Goal: Information Seeking & Learning: Learn about a topic

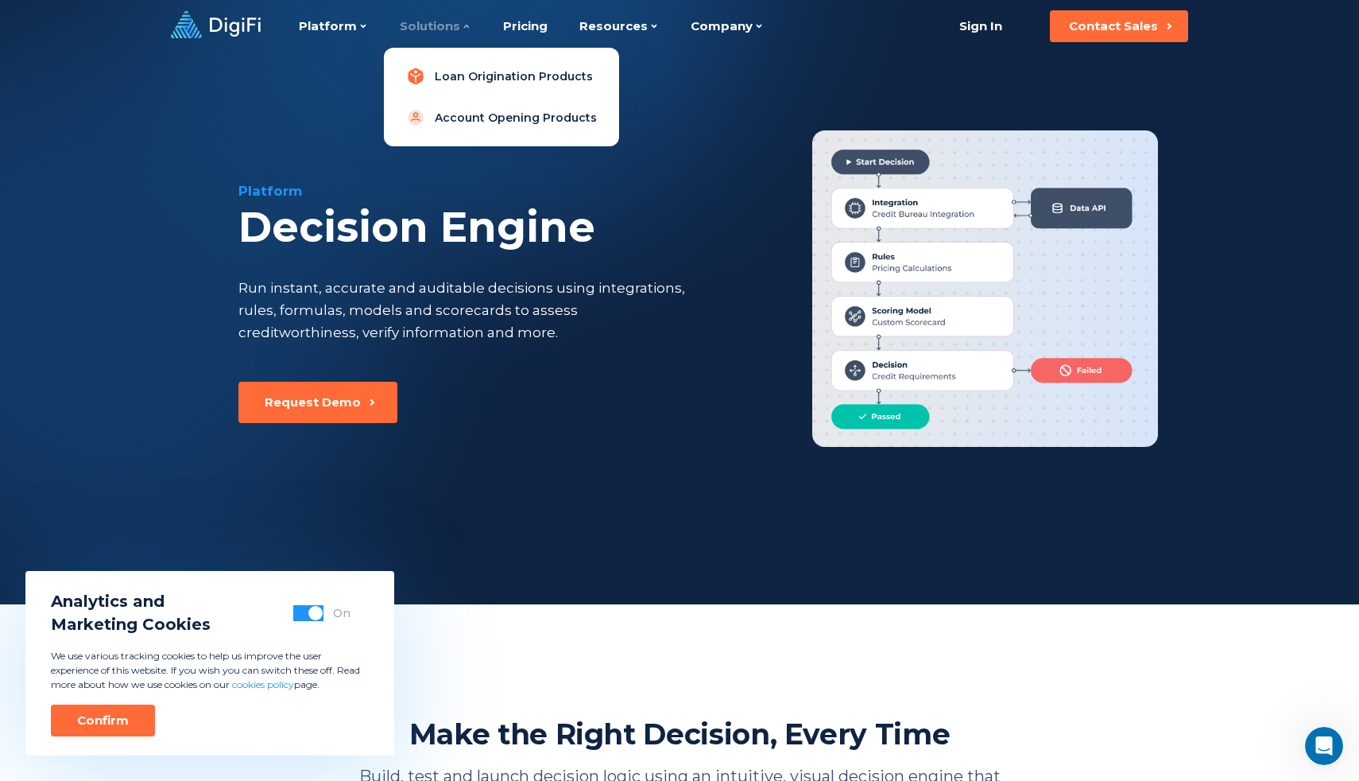
click at [456, 68] on link "Loan Origination Products" at bounding box center [502, 76] width 210 height 32
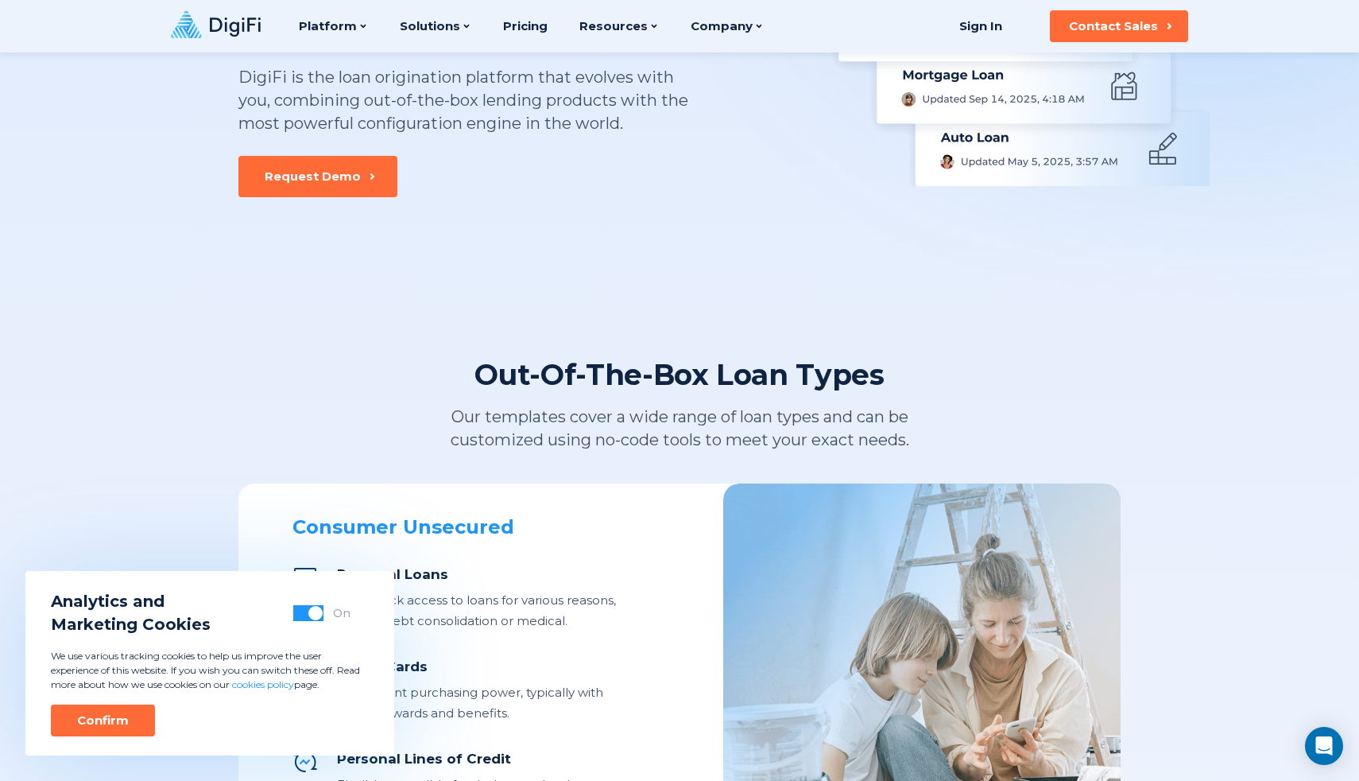
scroll to position [204, 0]
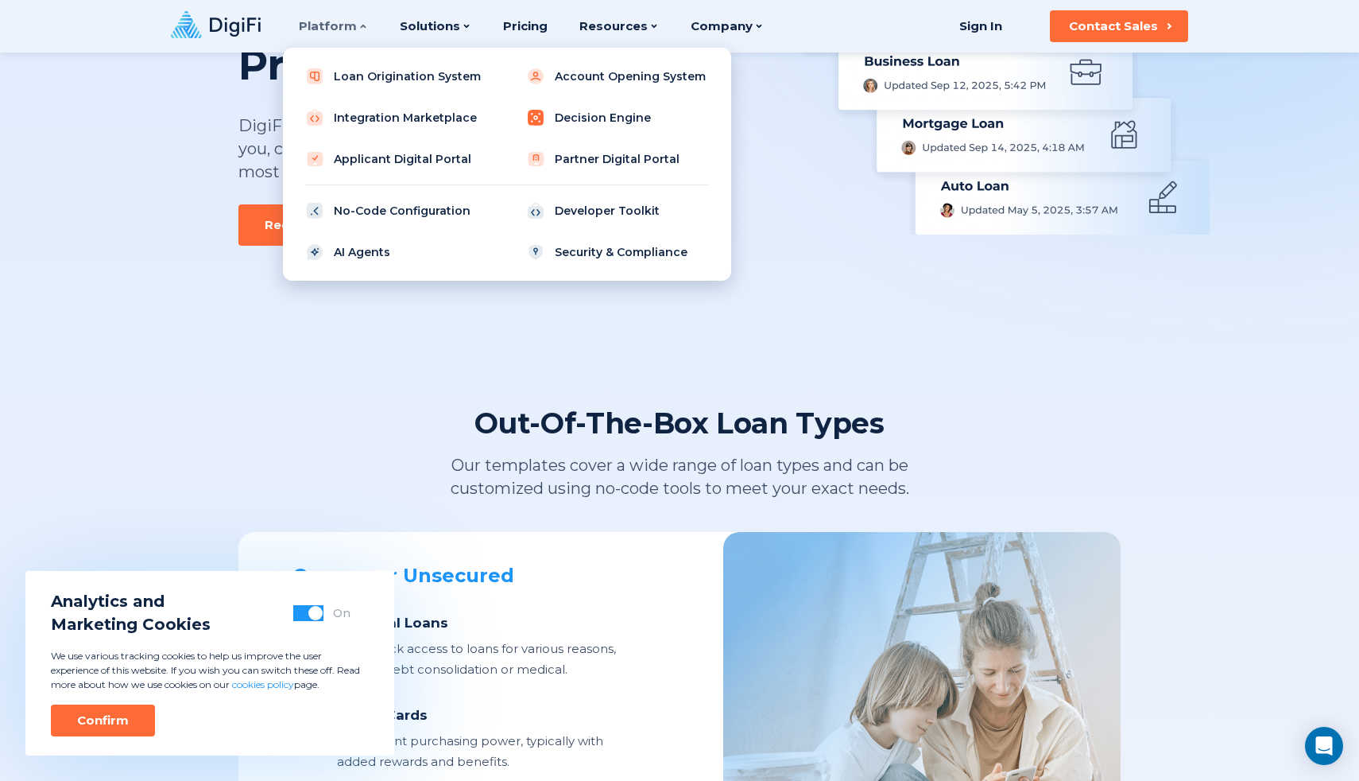
click at [541, 127] on link "Decision Engine" at bounding box center [618, 118] width 202 height 32
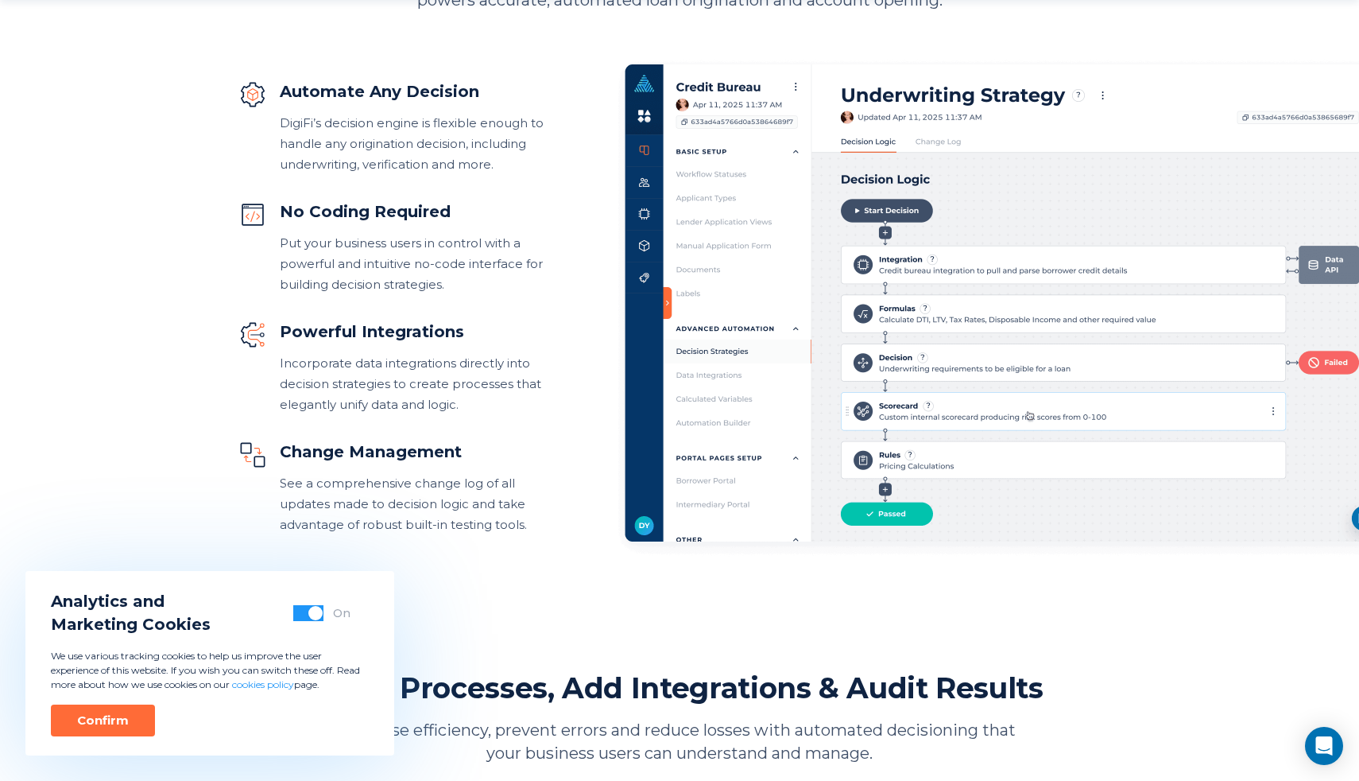
scroll to position [853, 0]
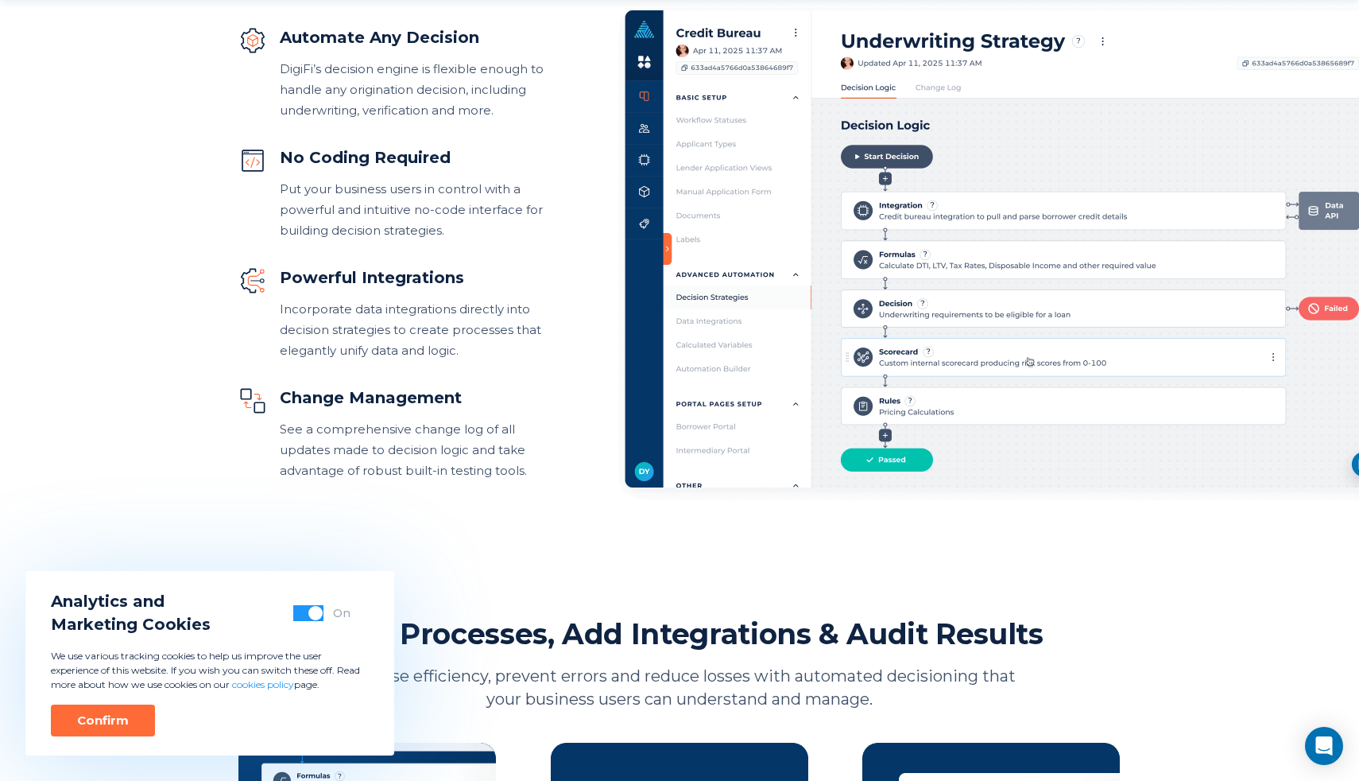
click at [395, 135] on div "Automate Any Decision DigiFi’s decision engine is flexible enough to handle any…" at bounding box center [392, 253] width 308 height 455
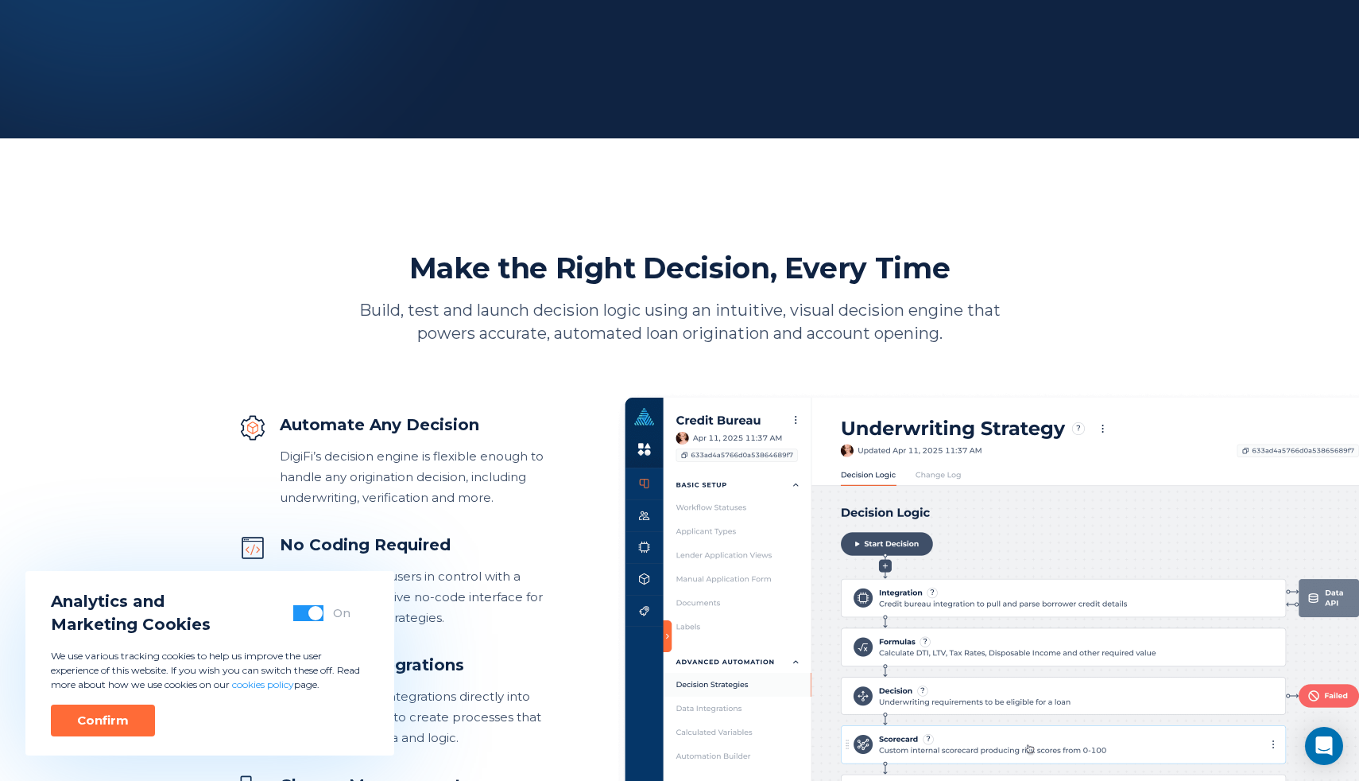
scroll to position [0, 0]
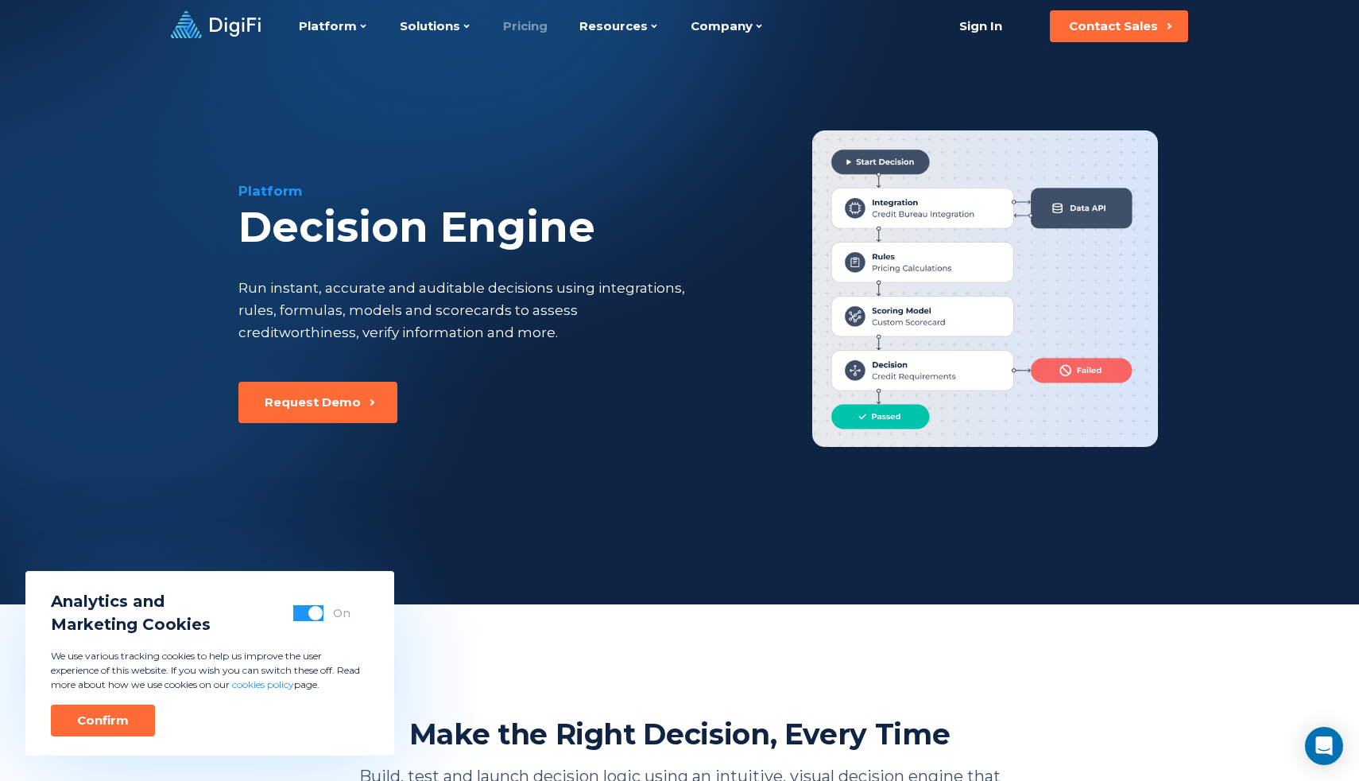
click at [521, 13] on link "Pricing" at bounding box center [525, 26] width 45 height 52
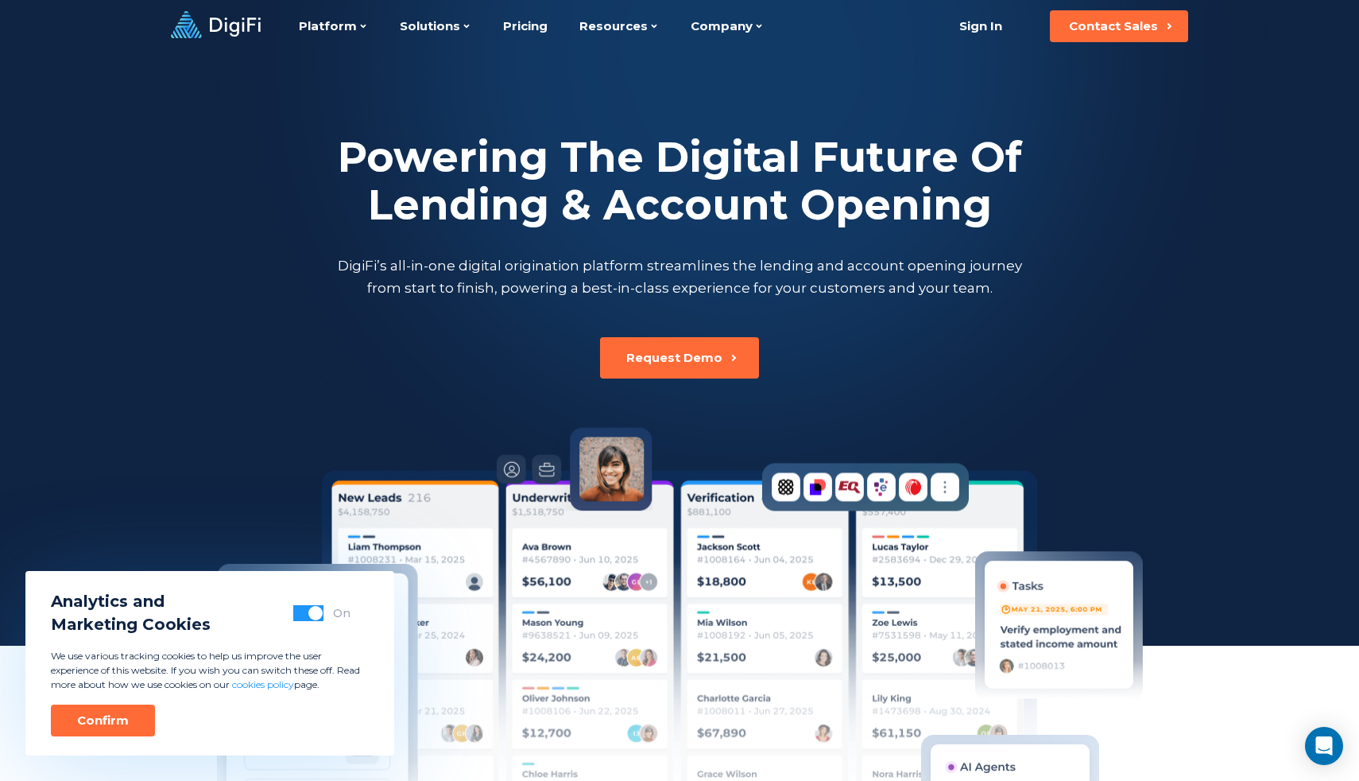
click at [1072, 388] on div "Powering The Digital Future Of Lending & Account Opening DigiFi’s all-in-one di…" at bounding box center [679, 491] width 882 height 879
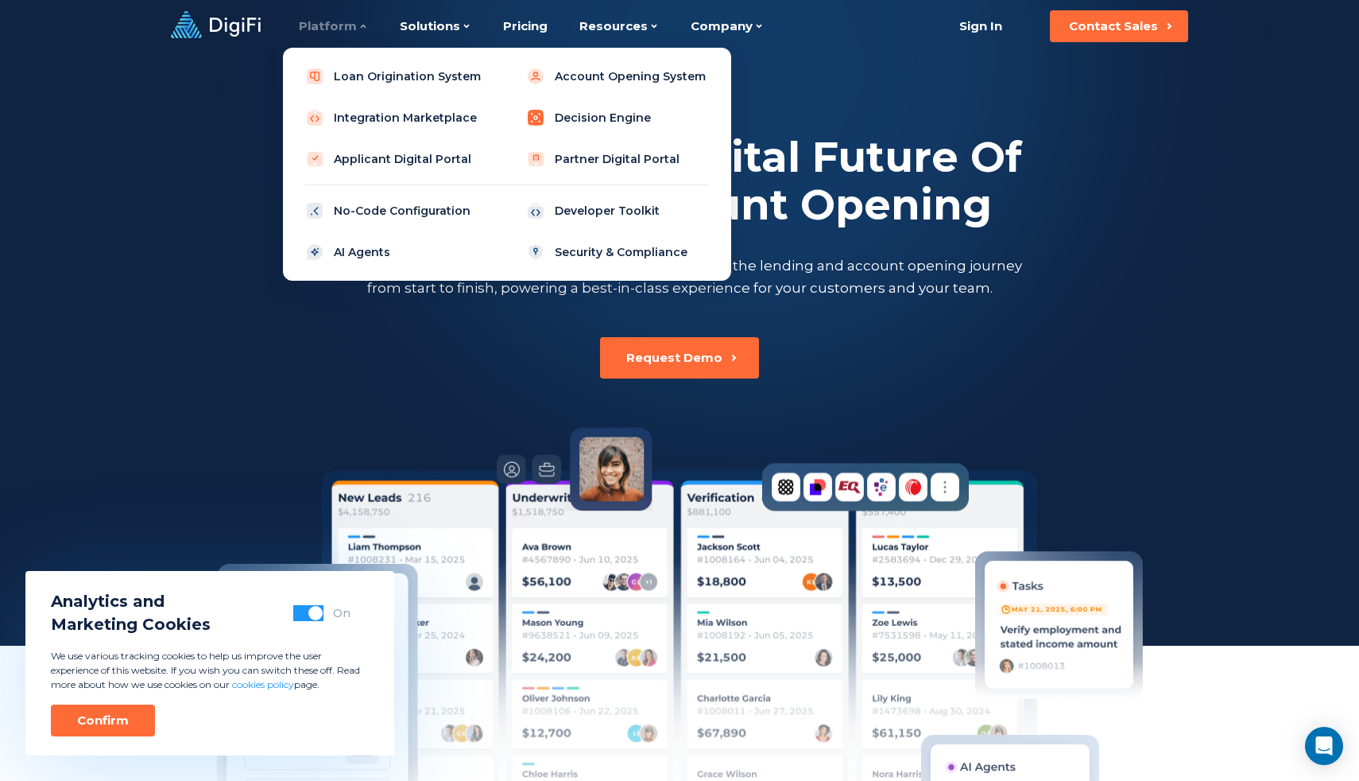
click at [591, 116] on link "Decision Engine" at bounding box center [618, 118] width 202 height 32
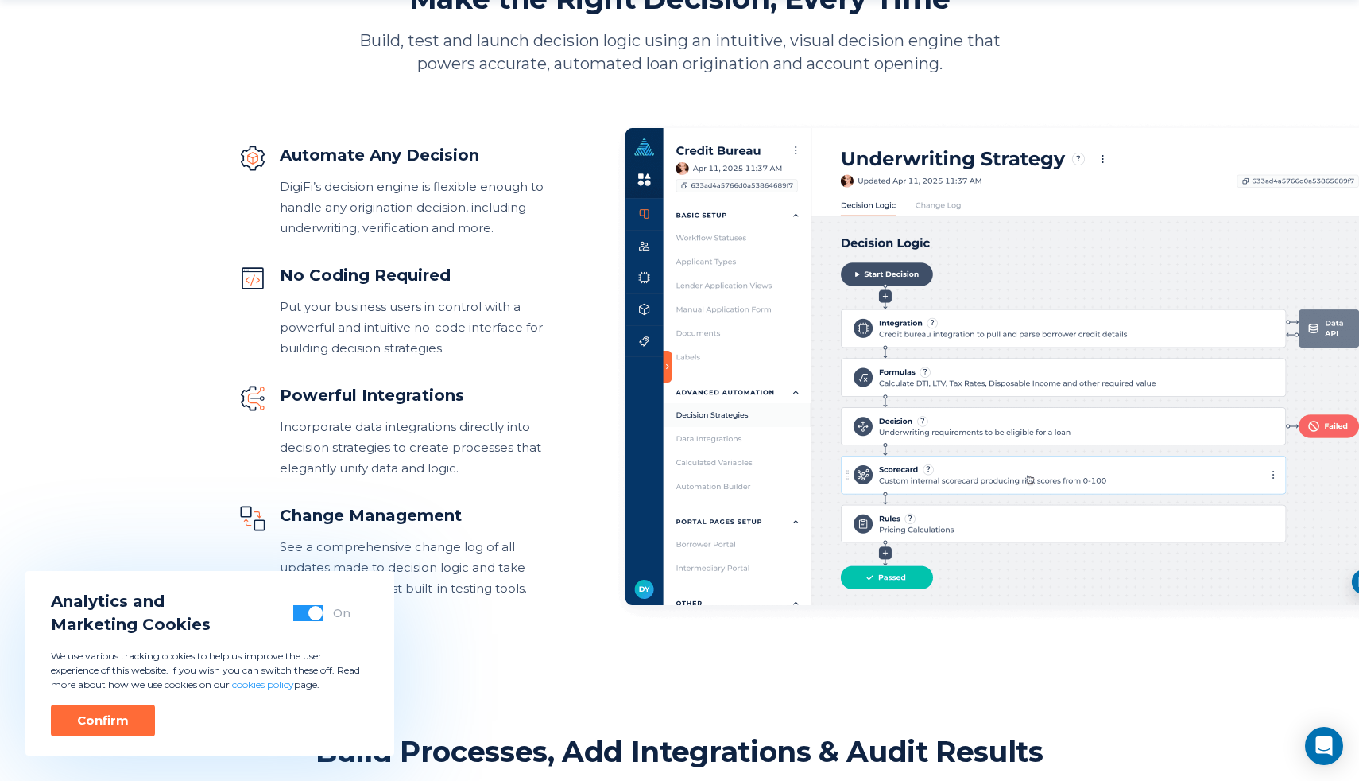
scroll to position [746, 0]
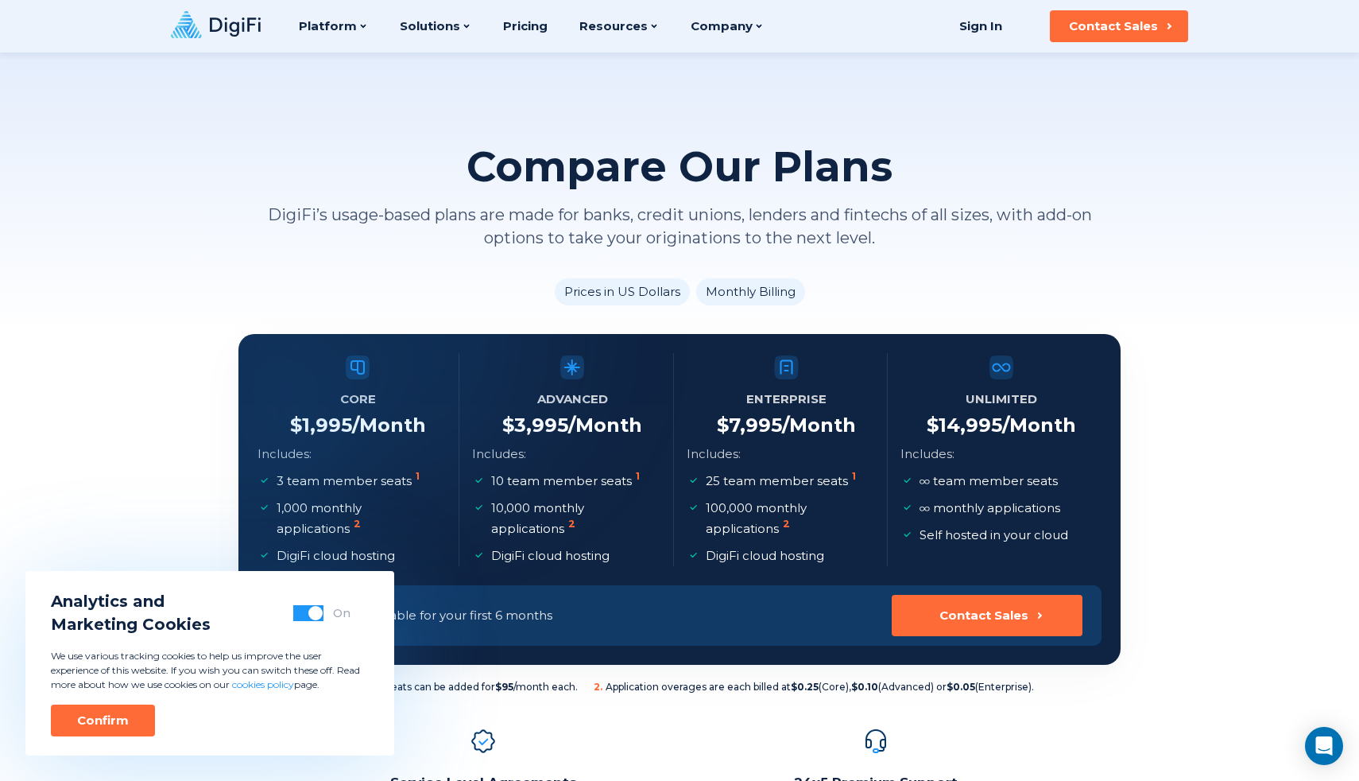
scroll to position [15, 0]
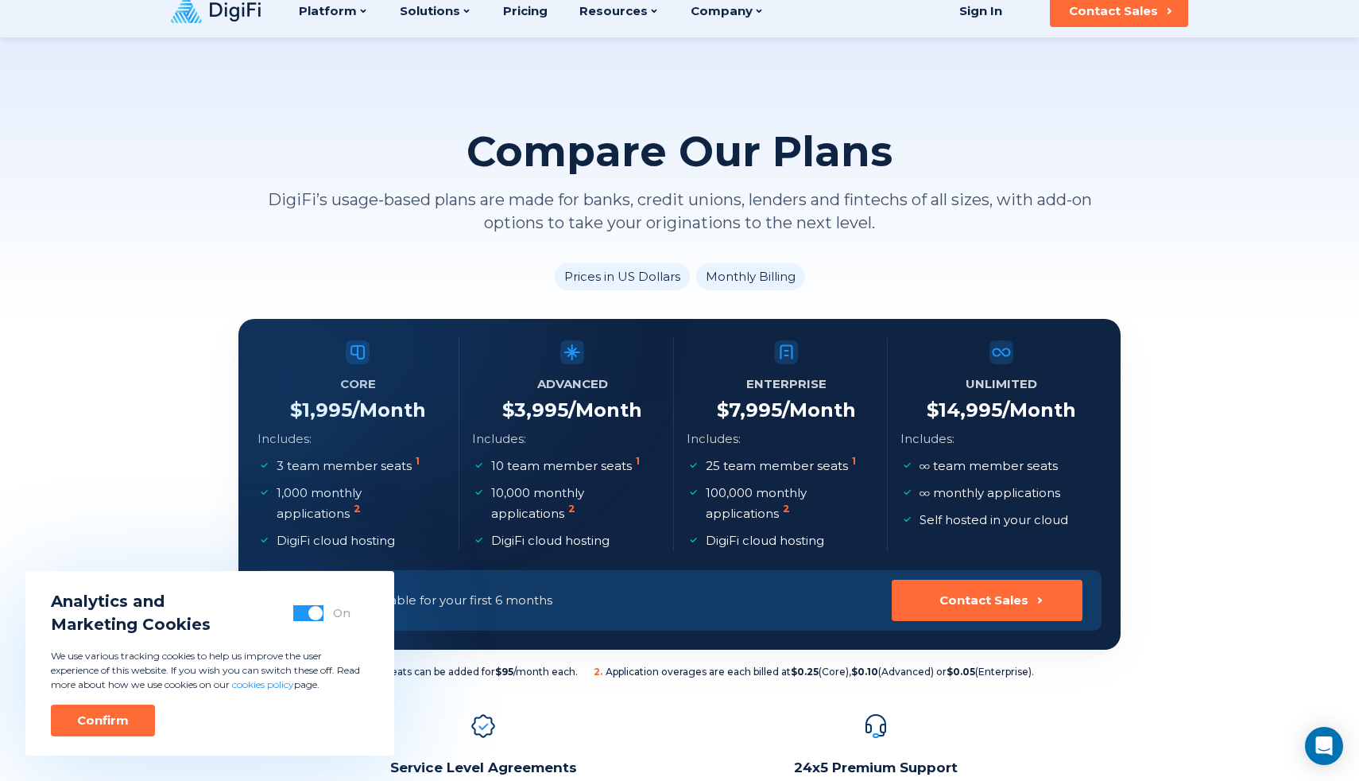
click at [409, 266] on ul "Prices in US Dollars Monthly Billing" at bounding box center [679, 276] width 882 height 27
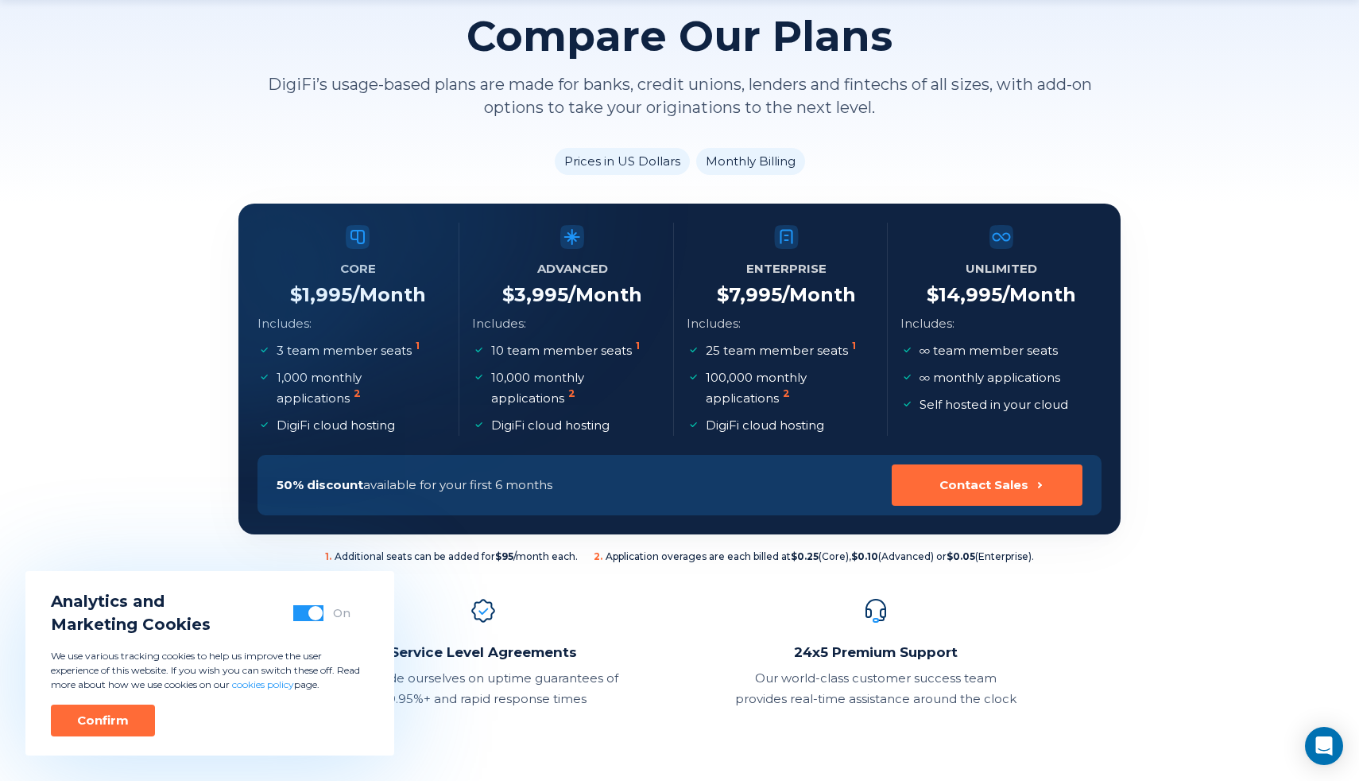
scroll to position [139, 0]
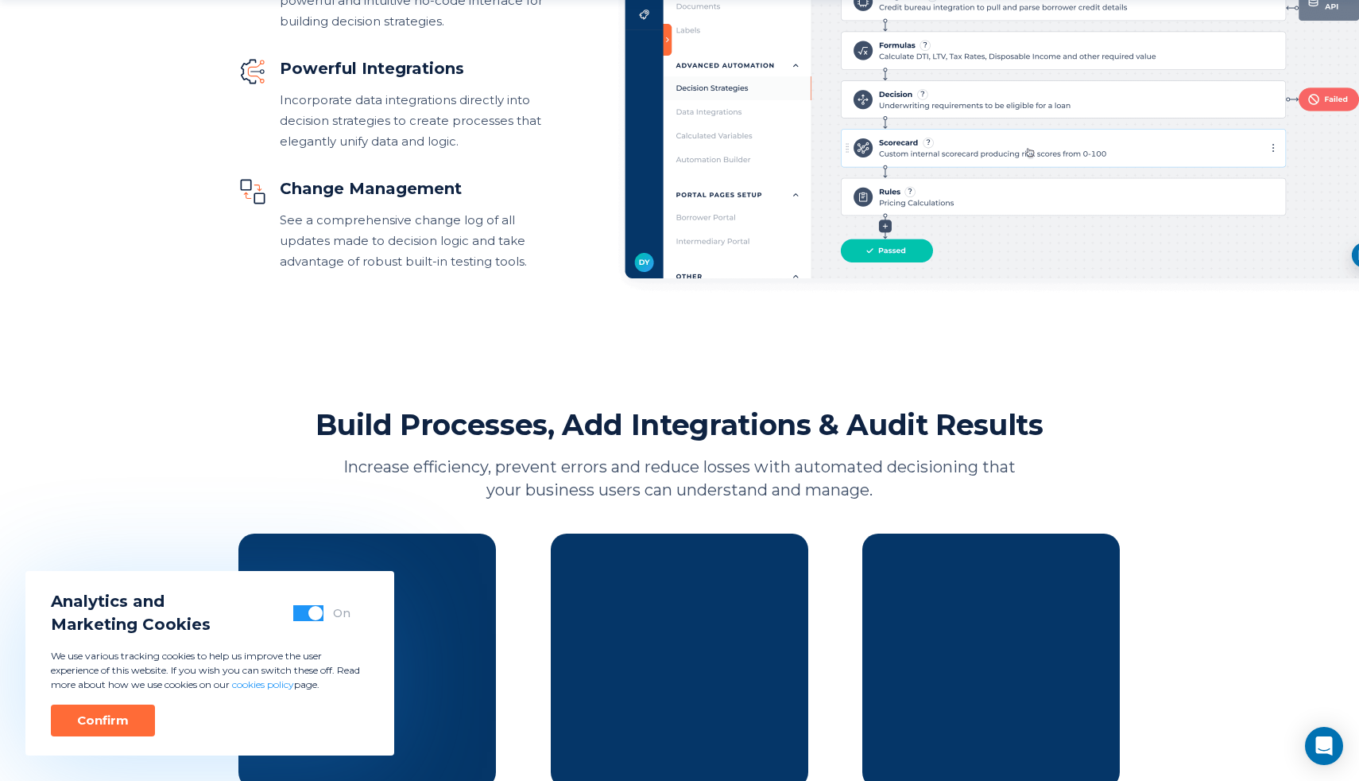
scroll to position [1414, 0]
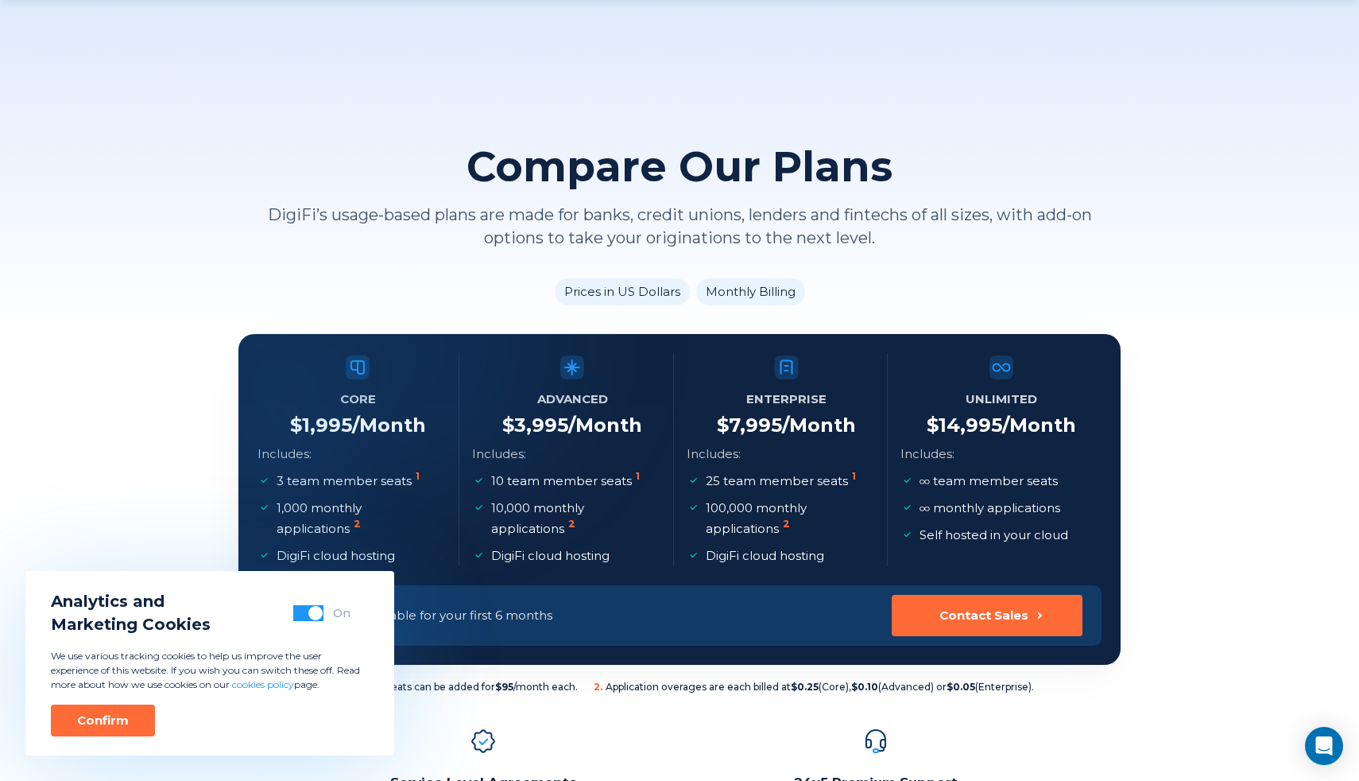
scroll to position [139, 0]
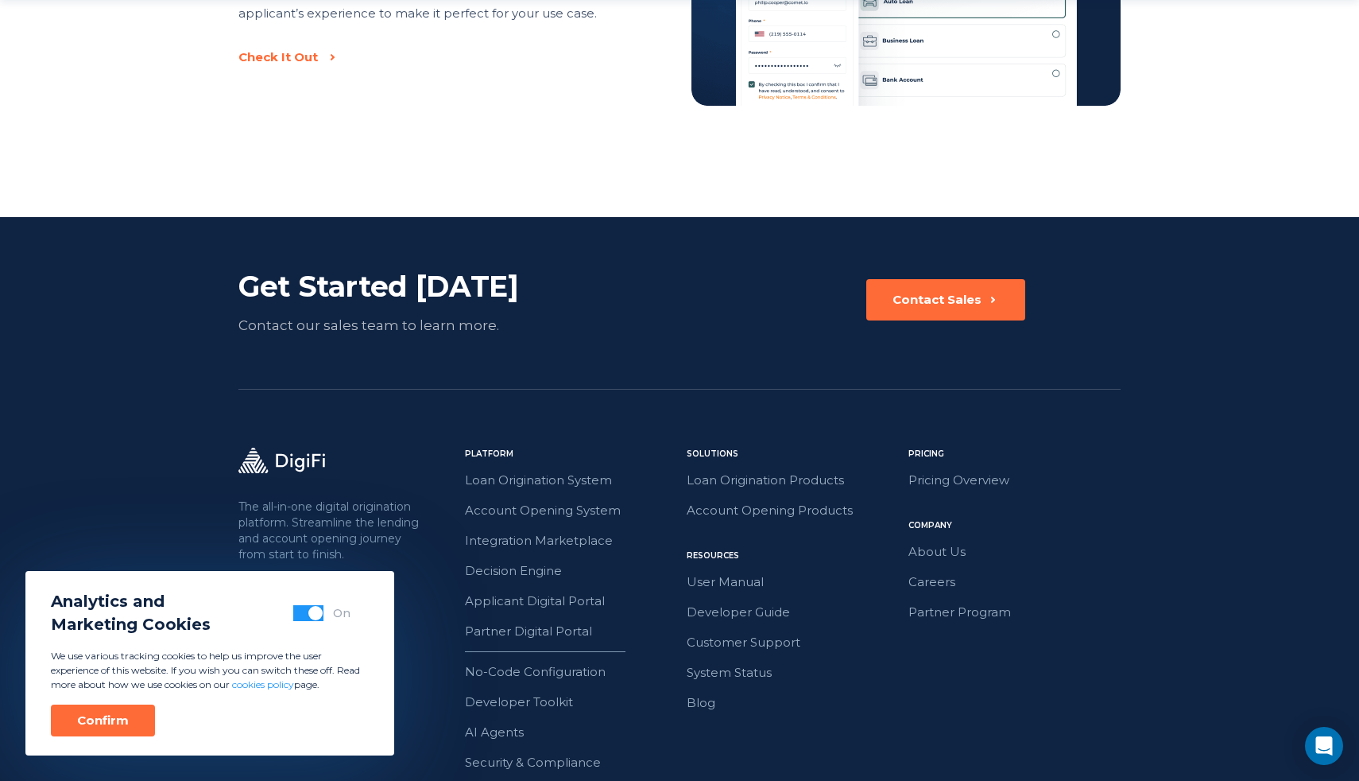
scroll to position [2724, 0]
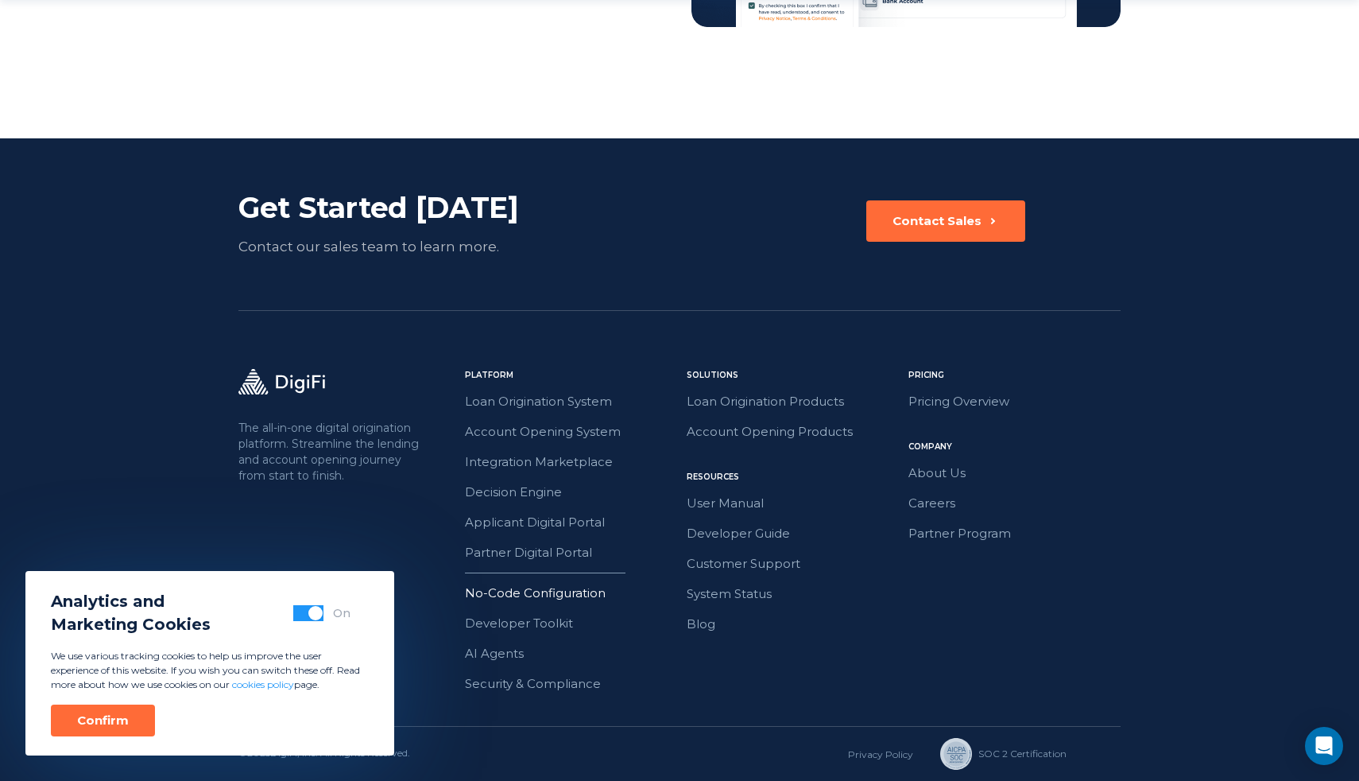
click at [550, 595] on link "No-Code Configuration" at bounding box center [571, 593] width 212 height 21
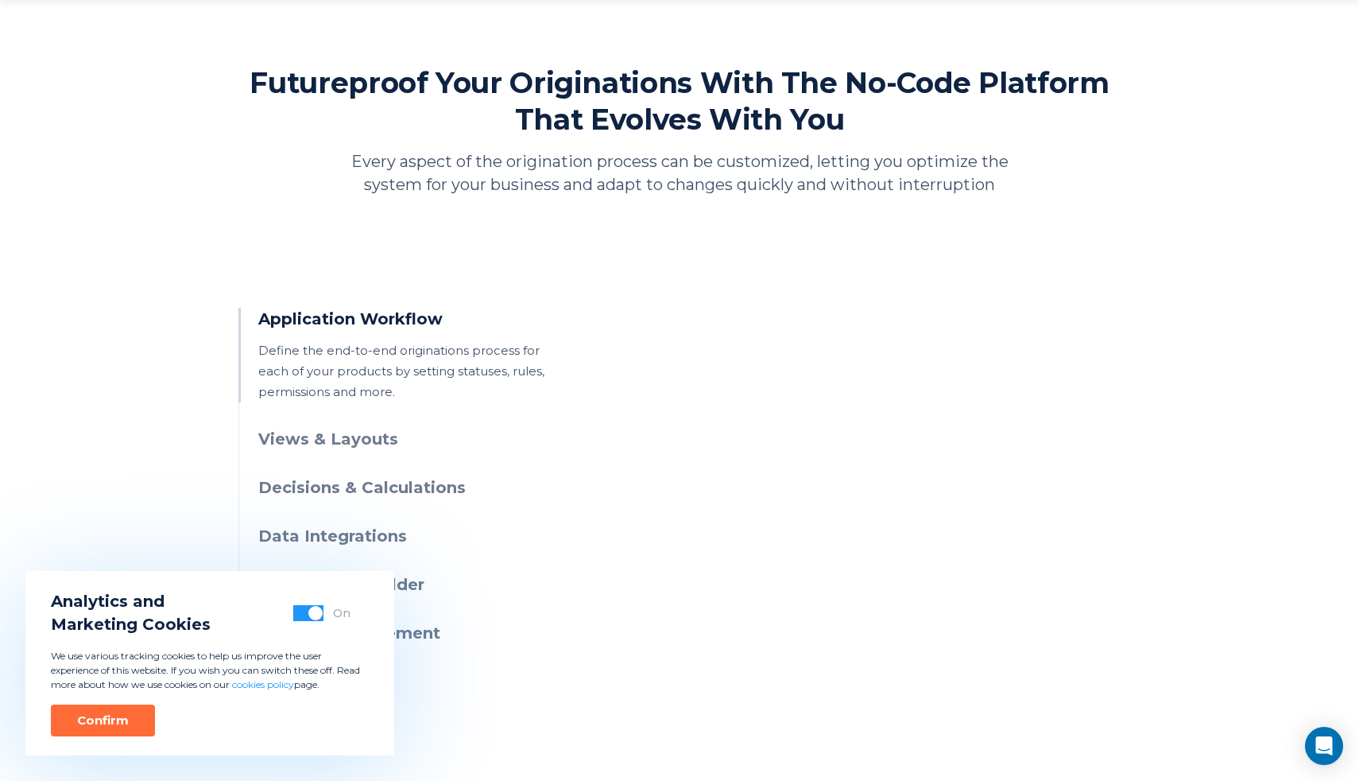
scroll to position [708, 0]
